Goal: Navigation & Orientation: Find specific page/section

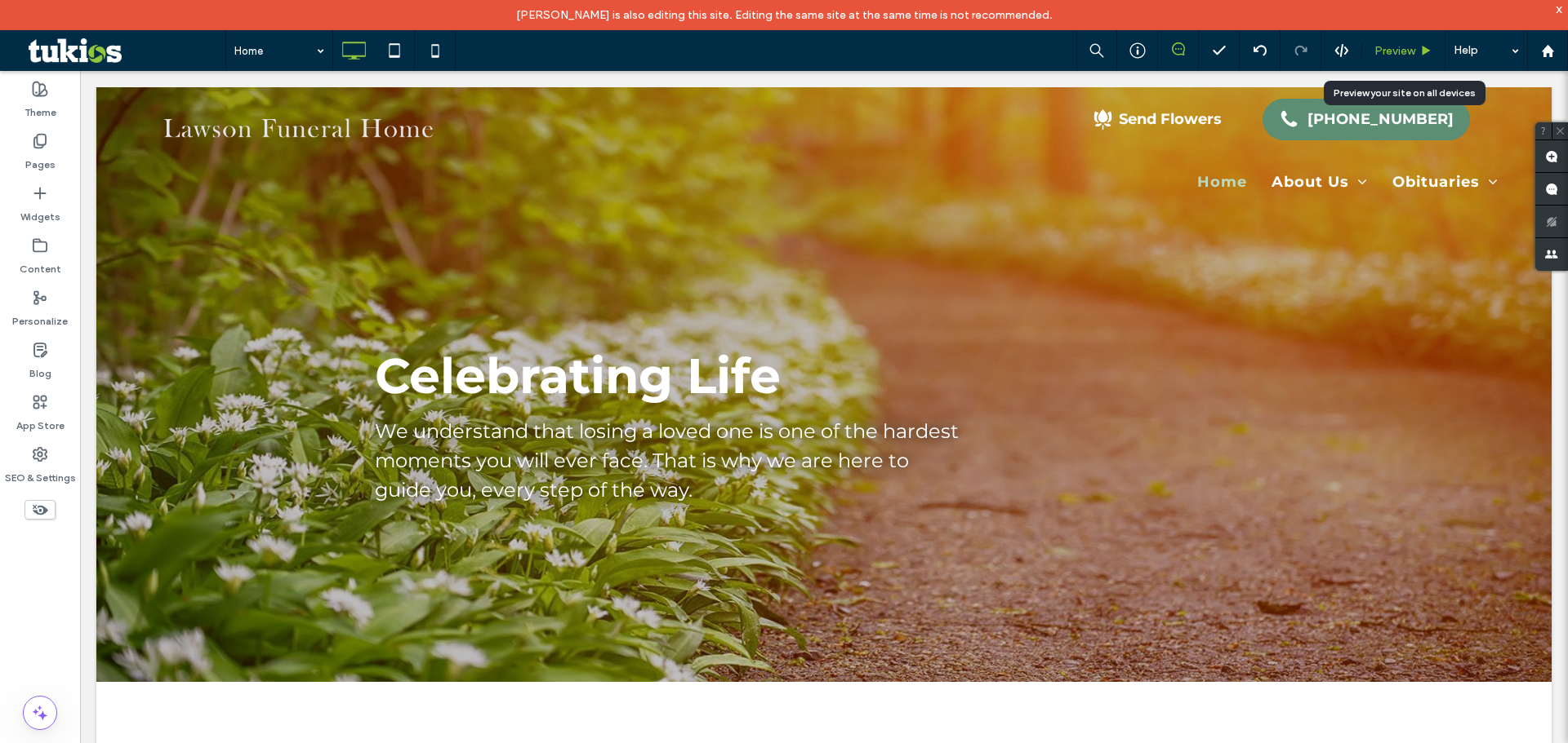
click at [1379, 47] on span "Preview" at bounding box center [1394, 50] width 41 height 14
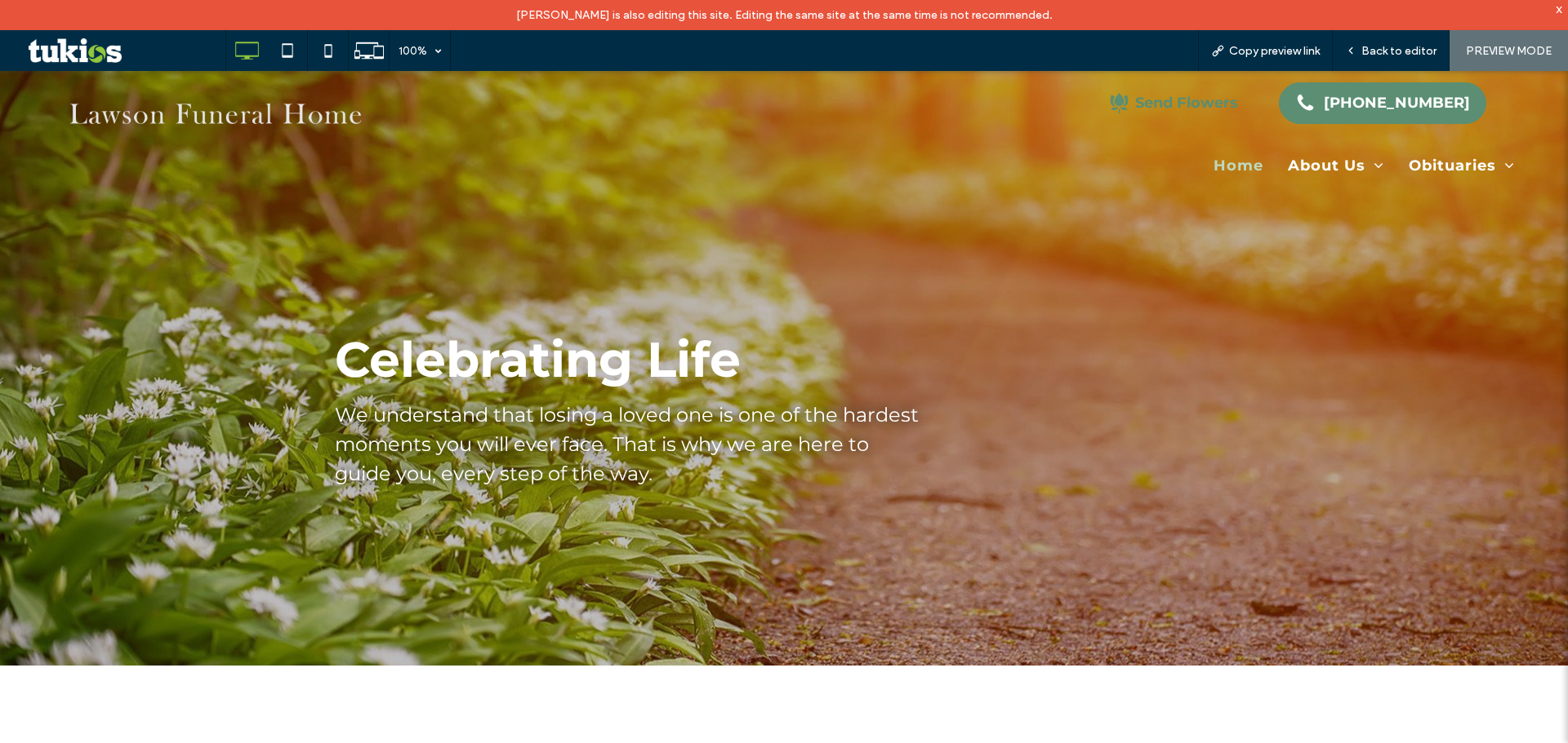
click at [1168, 107] on div "Send Flowers" at bounding box center [1186, 103] width 103 height 18
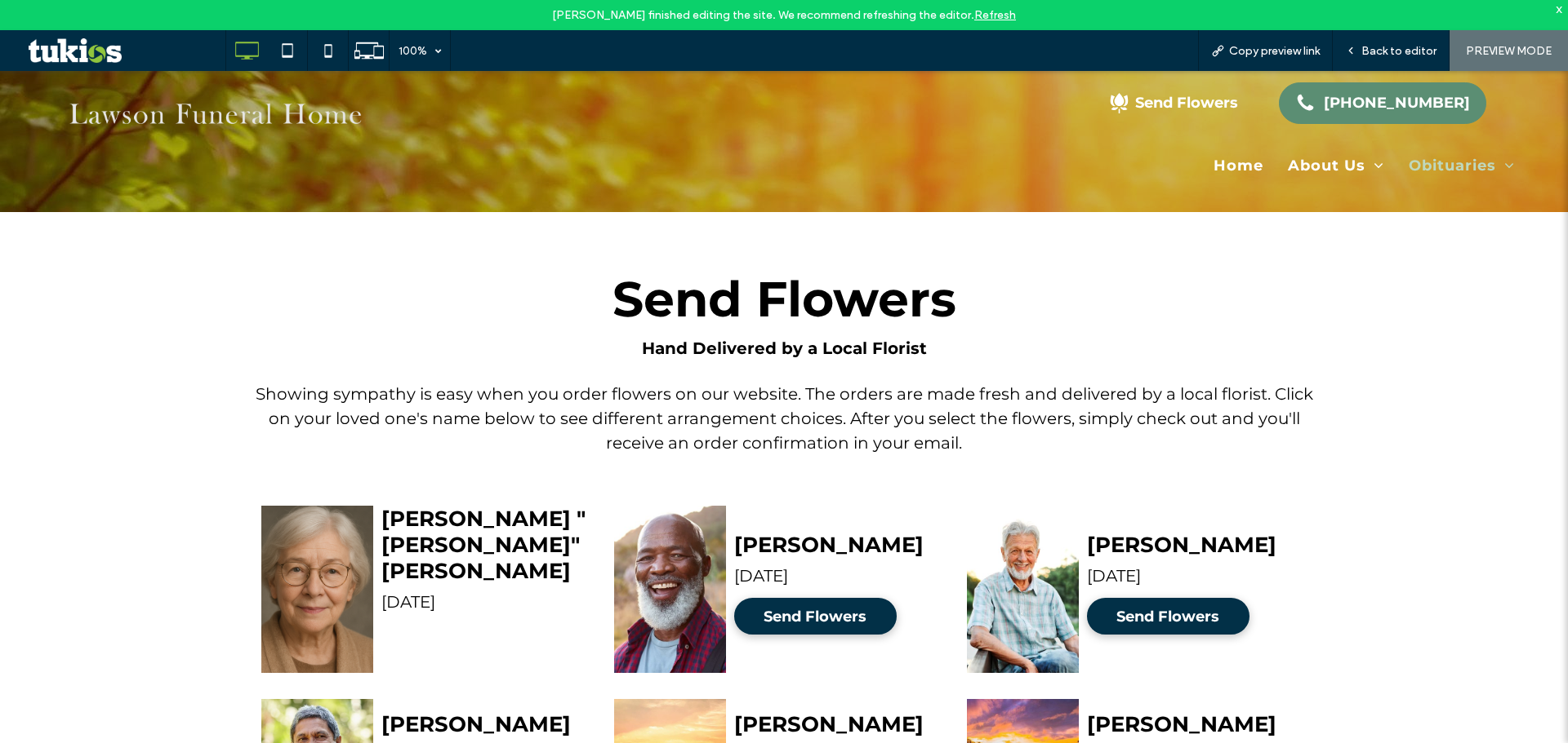
click at [986, 18] on link "Refresh" at bounding box center [995, 14] width 42 height 14
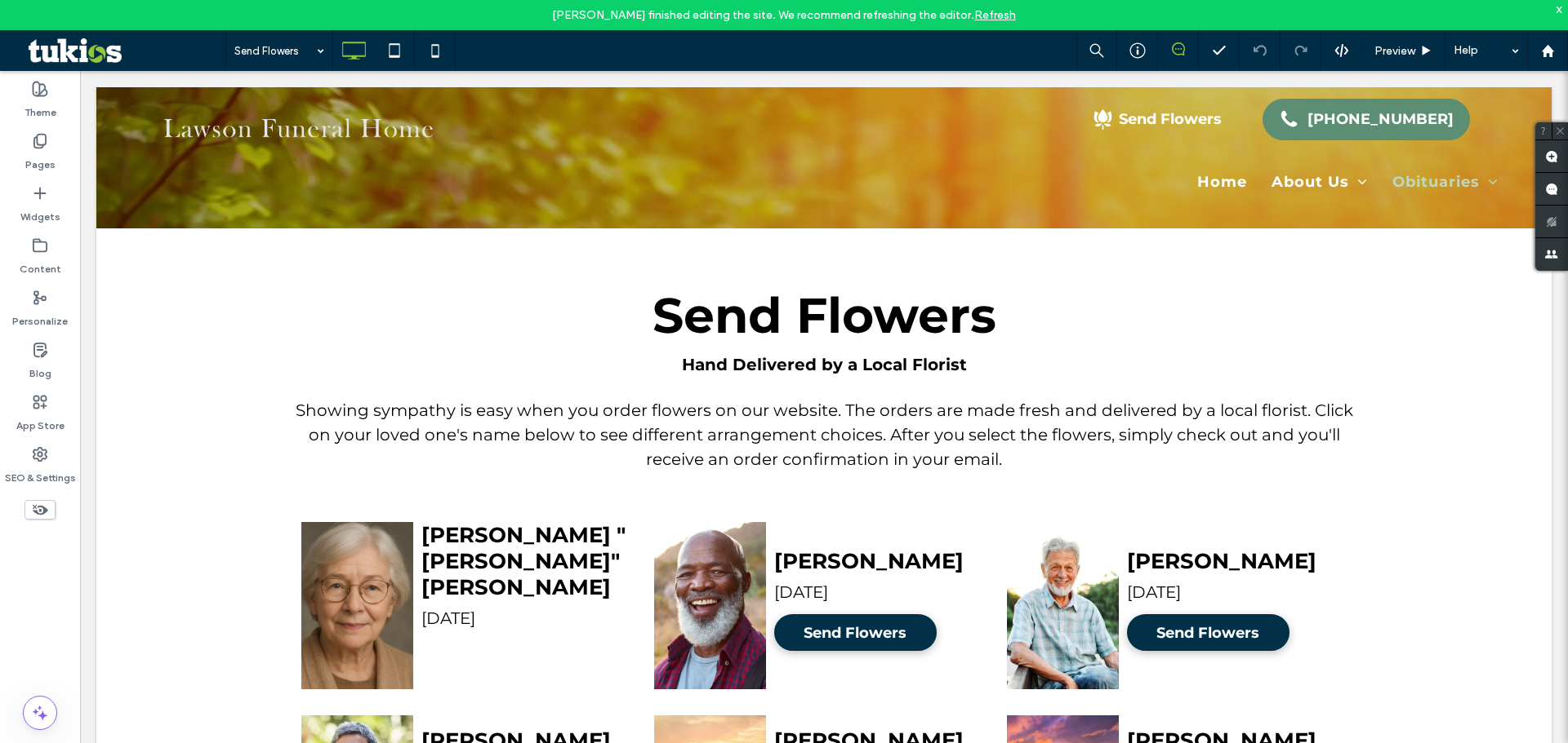
click at [985, 13] on link "Refresh" at bounding box center [995, 14] width 42 height 14
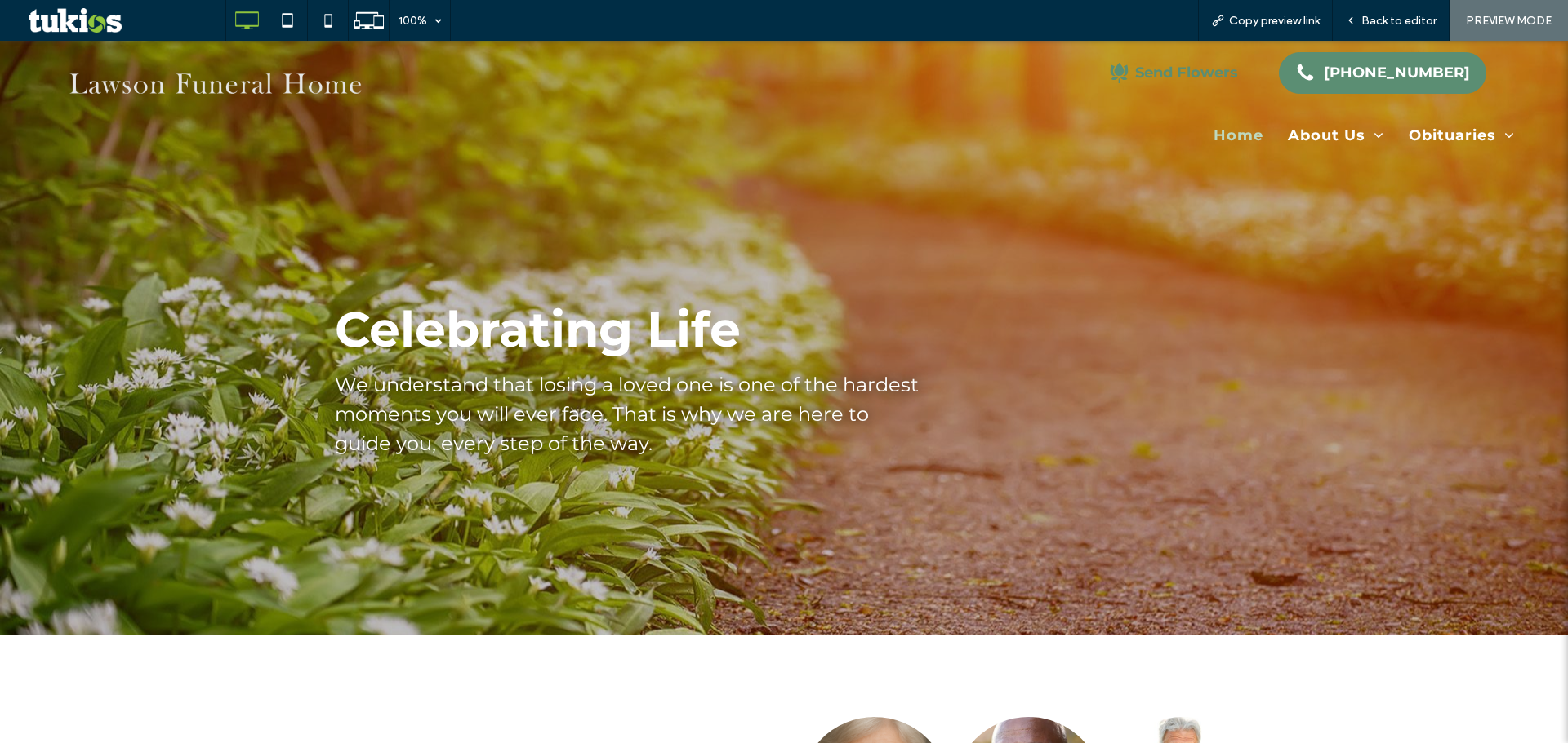
click at [1213, 77] on div "Send Flowers" at bounding box center [1186, 73] width 103 height 18
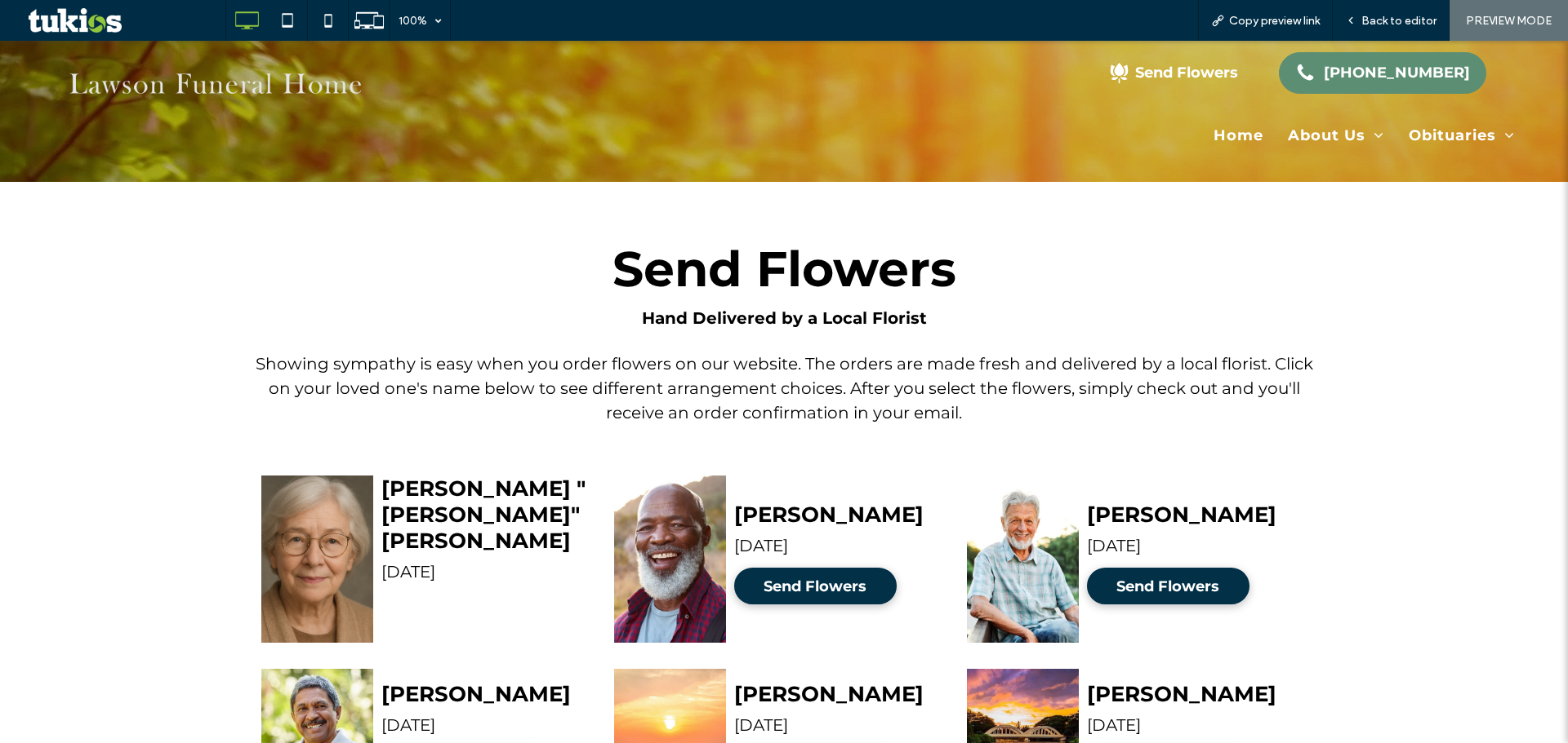
click at [1498, 21] on span "PREVIEW MODE" at bounding box center [1508, 20] width 86 height 14
click at [231, 91] on img at bounding box center [215, 85] width 349 height 49
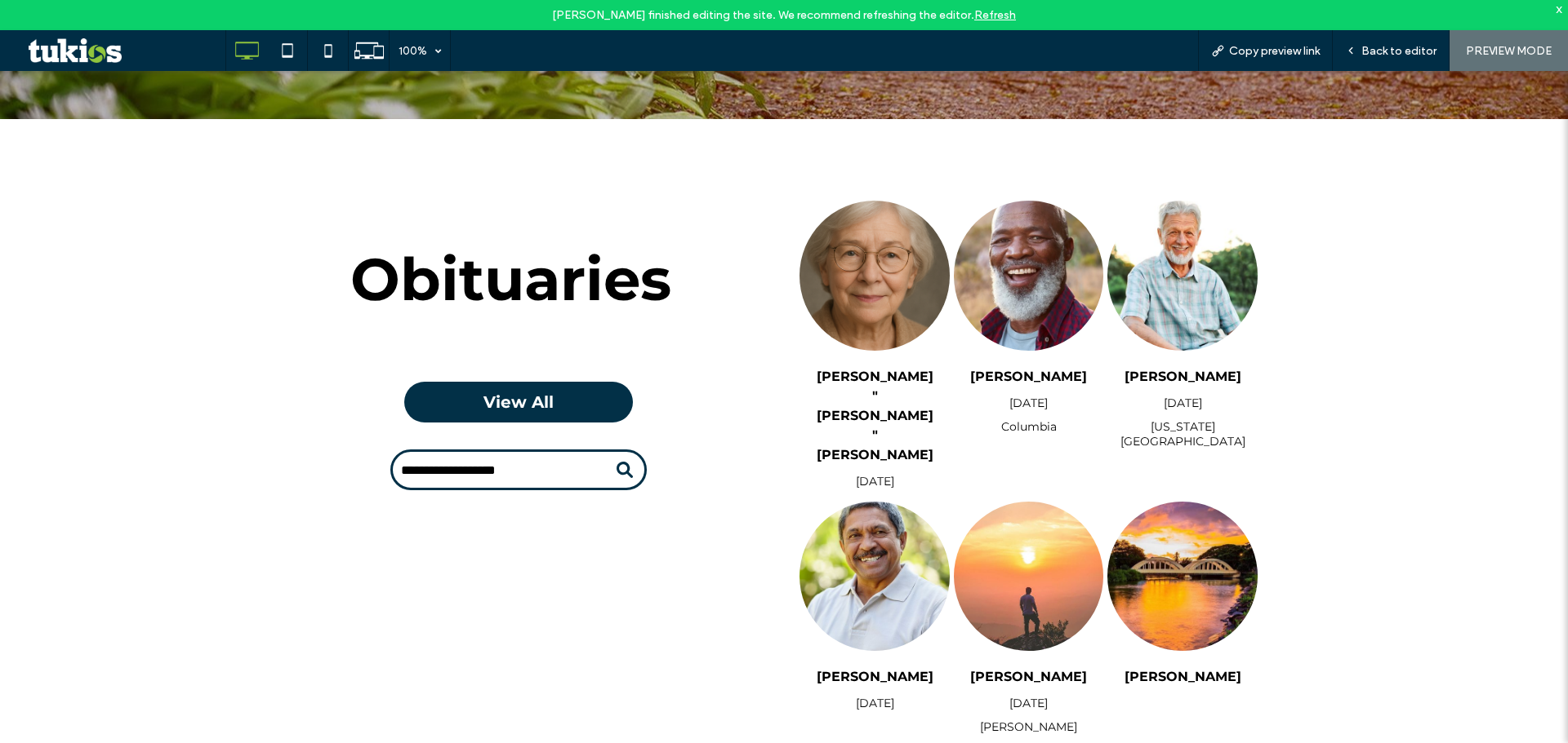
scroll to position [481, 0]
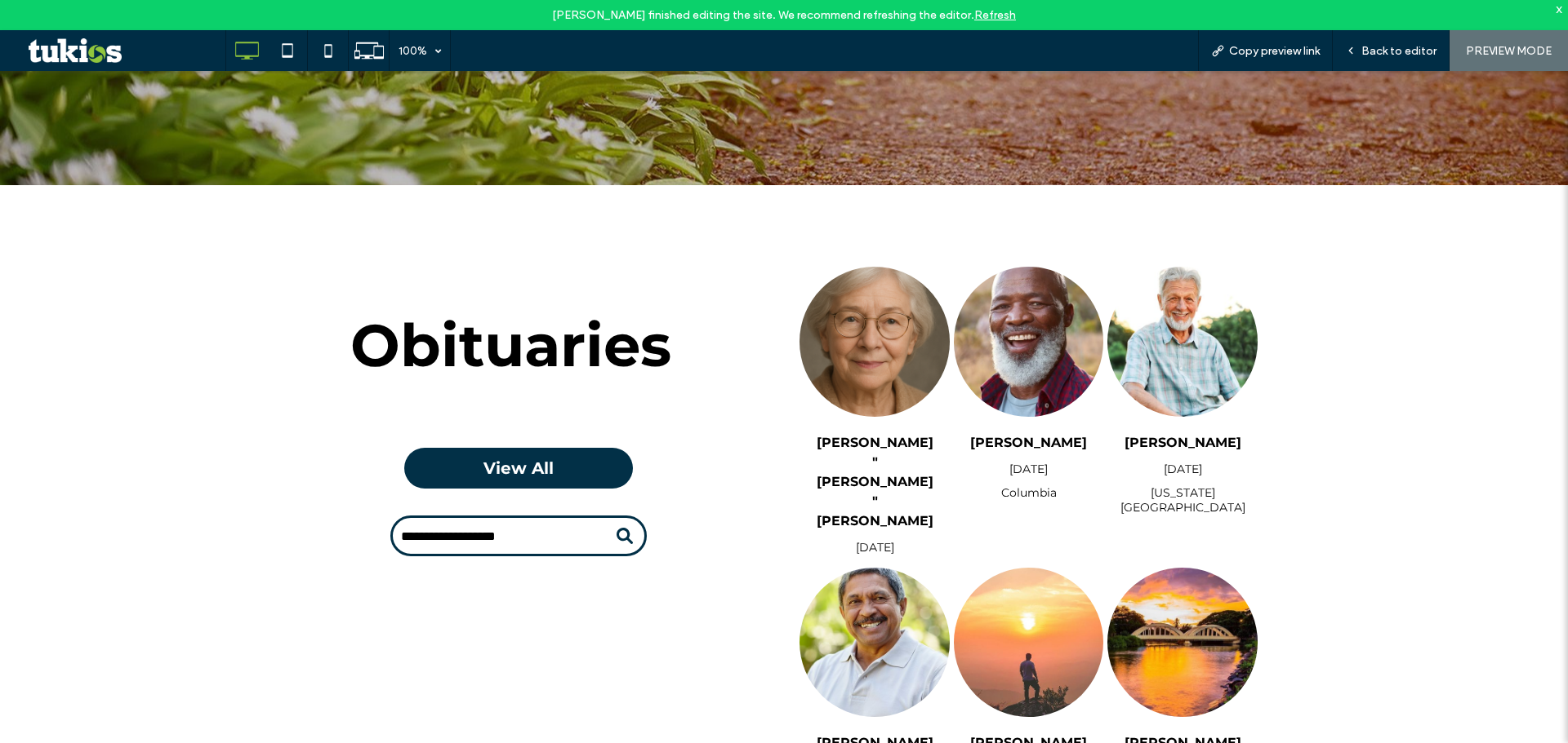
click at [1004, 10] on link "Refresh" at bounding box center [995, 14] width 42 height 14
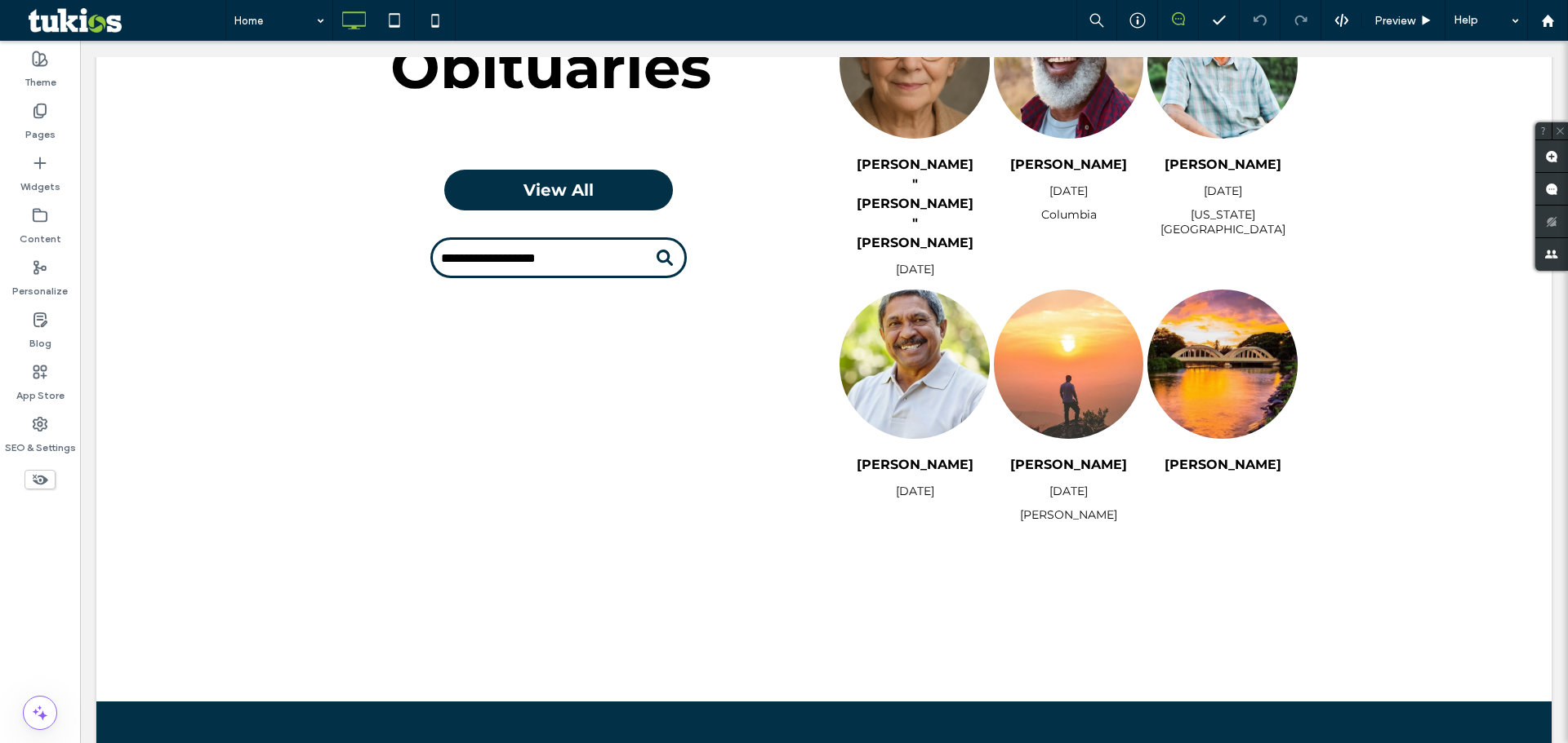
scroll to position [595, 0]
